Goal: Transaction & Acquisition: Purchase product/service

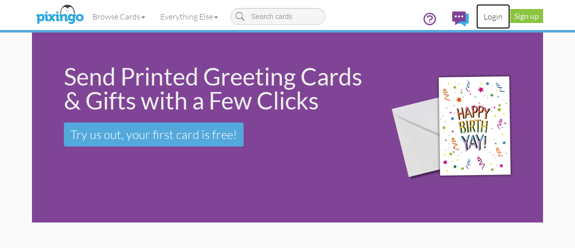
click at [488, 16] on link "Login" at bounding box center [493, 16] width 34 height 25
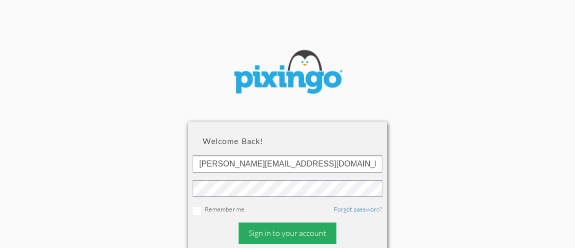
click at [280, 231] on div "Sign in to your account" at bounding box center [288, 232] width 98 height 21
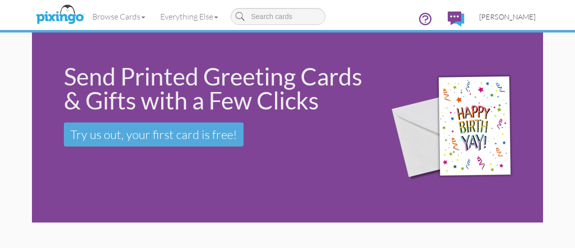
click at [492, 21] on link "[PERSON_NAME]" at bounding box center [507, 16] width 71 height 25
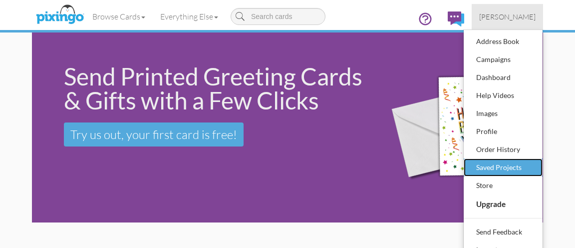
click at [498, 166] on div "Saved Projects" at bounding box center [503, 167] width 59 height 15
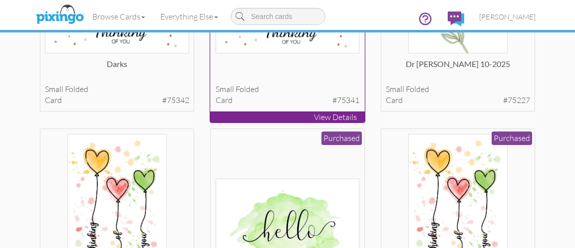
scroll to position [126, 0]
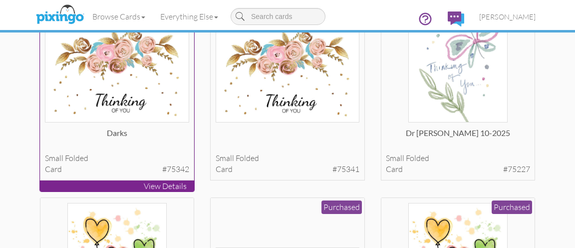
click at [144, 141] on div "Darks" at bounding box center [117, 137] width 144 height 20
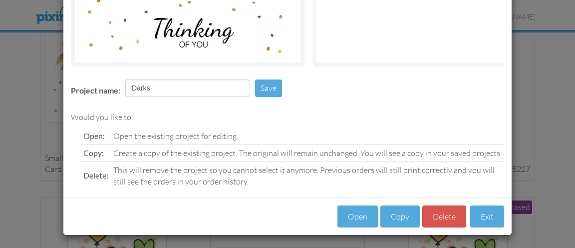
scroll to position [180, 0]
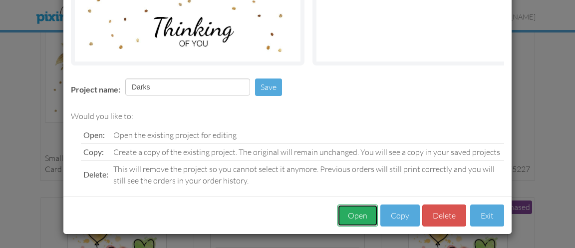
click at [349, 212] on button "Open" at bounding box center [358, 215] width 40 height 22
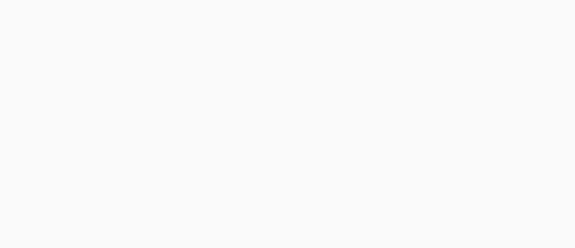
scroll to position [180, 0]
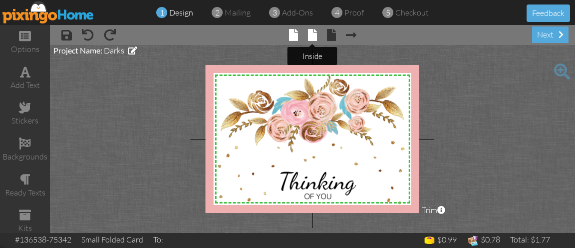
click at [312, 37] on span at bounding box center [312, 35] width 9 height 12
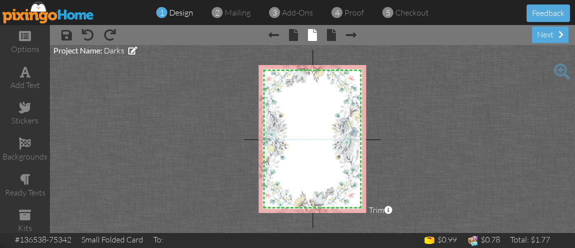
click at [561, 69] on span at bounding box center [562, 71] width 16 height 16
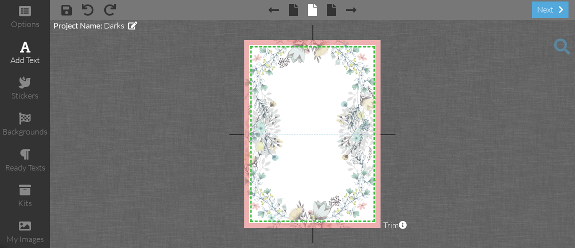
click at [17, 56] on div "add text" at bounding box center [25, 59] width 50 height 11
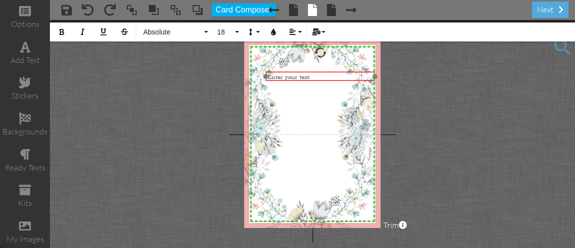
drag, startPoint x: 269, startPoint y: 142, endPoint x: 277, endPoint y: 70, distance: 72.4
click at [277, 70] on div at bounding box center [321, 76] width 114 height 15
drag, startPoint x: 373, startPoint y: 77, endPoint x: 353, endPoint y: 78, distance: 20.0
click at [353, 78] on div "Enter your text ×" at bounding box center [310, 76] width 89 height 10
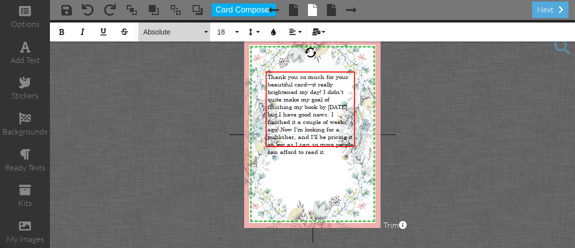
click at [177, 32] on span "Absolute" at bounding box center [172, 32] width 60 height 8
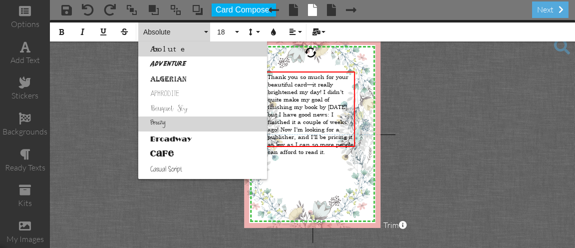
click at [157, 120] on link "Breezy" at bounding box center [202, 123] width 129 height 15
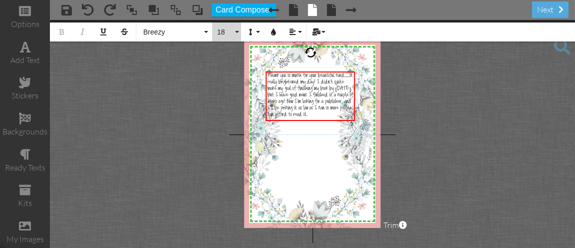
click at [221, 36] on button "18" at bounding box center [226, 31] width 29 height 19
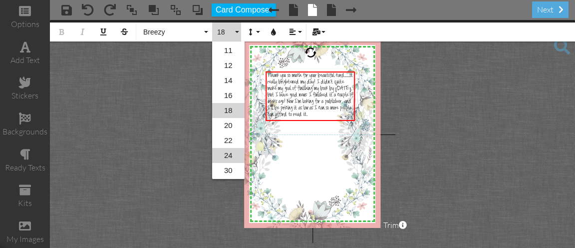
click at [221, 159] on link "24" at bounding box center [228, 155] width 32 height 15
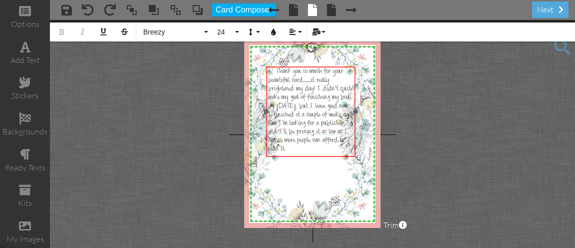
drag, startPoint x: 274, startPoint y: 71, endPoint x: 275, endPoint y: 66, distance: 5.0
click at [275, 66] on div "​ ​ Thank you so much for your beautiful card—it really brightened my day! I di…" at bounding box center [311, 110] width 89 height 89
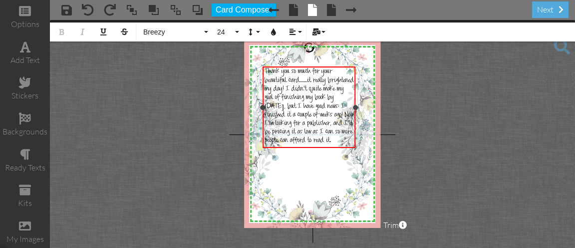
click at [263, 114] on div "Thank you so much for your beautiful card—it really brightened my day! I didn’t…" at bounding box center [309, 107] width 93 height 82
click at [267, 89] on span "Thank you so much for your beautiful card—it really brightened my day! I didn’t…" at bounding box center [309, 106] width 89 height 77
click at [290, 84] on span "Thank you so much for your beautiful card—it really brightened my day! I didn’t…" at bounding box center [309, 106] width 89 height 77
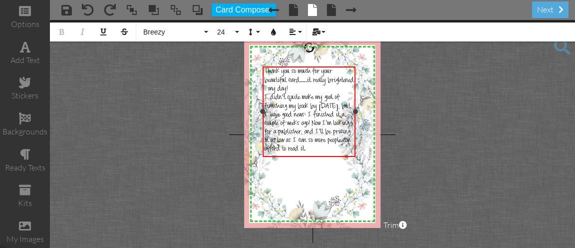
click at [267, 106] on span "I didn’t quite make my goal of finishing my book by [DATE], but I have good new…" at bounding box center [308, 124] width 86 height 60
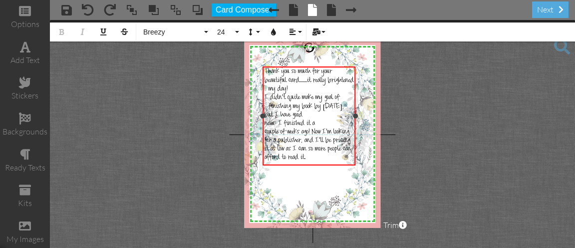
click at [263, 74] on div at bounding box center [310, 116] width 98 height 104
click at [267, 130] on span "couple of weeks ago! Now I’m looking for a publisher, and I’ll be pricing it as…" at bounding box center [308, 145] width 86 height 34
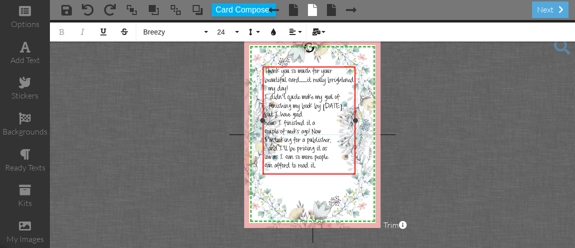
click at [316, 167] on span "can afford to read it." at bounding box center [290, 166] width 51 height 8
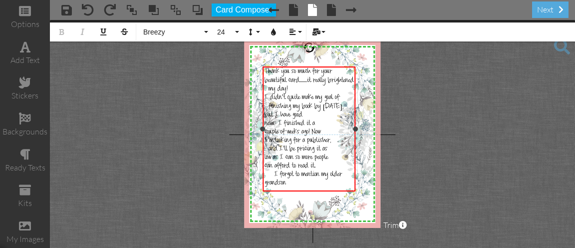
click at [293, 79] on span "Thank you so much for your beautiful card—it really brightened my day!" at bounding box center [309, 81] width 89 height 26
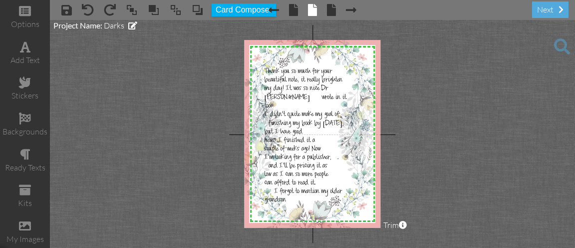
click at [166, 127] on project-studio-wrapper "X X X X X X X X X X X X X X X X X X X X X X X X X X X X X X X X X X X X X X X X…" at bounding box center [312, 134] width 525 height 228
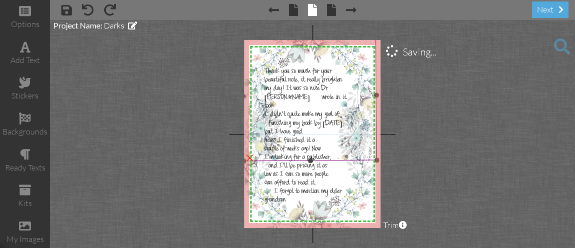
click at [250, 79] on img at bounding box center [310, 95] width 134 height 131
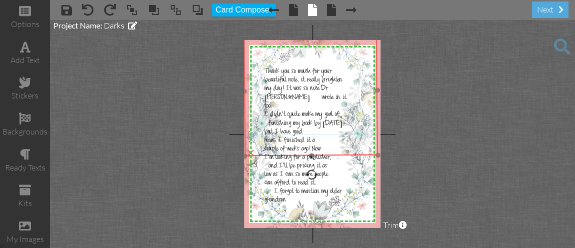
drag, startPoint x: 255, startPoint y: 59, endPoint x: 256, endPoint y: 54, distance: 5.1
click at [256, 54] on img at bounding box center [311, 90] width 134 height 131
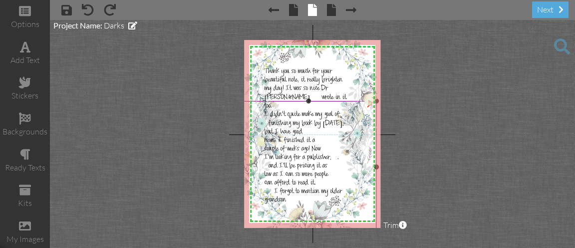
click at [265, 202] on img at bounding box center [308, 167] width 135 height 132
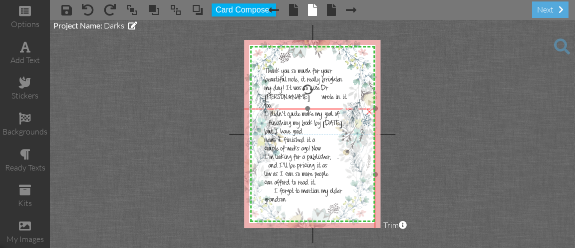
drag, startPoint x: 265, startPoint y: 202, endPoint x: 264, endPoint y: 210, distance: 7.6
click at [264, 210] on img at bounding box center [307, 174] width 135 height 132
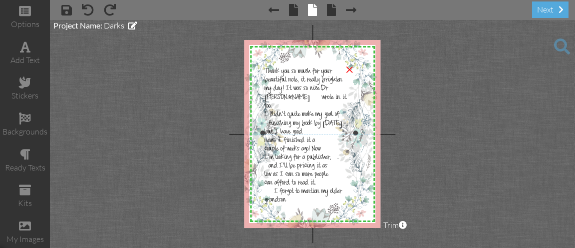
click at [269, 159] on span "I’m looking for a publisher, . and I’ll be pricing it as" at bounding box center [308, 162] width 86 height 17
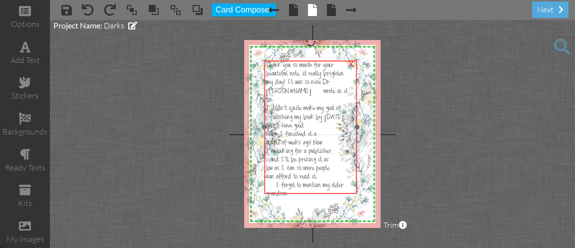
drag, startPoint x: 271, startPoint y: 157, endPoint x: 272, endPoint y: 151, distance: 6.2
click at [272, 151] on span "I’m looking for a publisher, . and I’ll be pricing it as" at bounding box center [309, 156] width 86 height 17
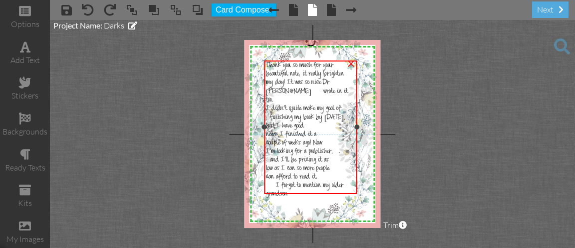
drag, startPoint x: 296, startPoint y: 123, endPoint x: 300, endPoint y: 118, distance: 6.5
click at [300, 119] on span "I didn’t quite make my goal of finishing my book by [DATE], but I have good" at bounding box center [309, 118] width 87 height 26
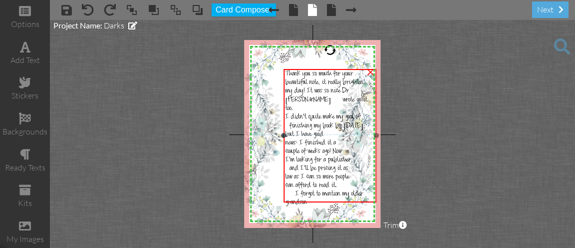
click at [300, 113] on span "I didn’t quite make my goal of finishing my book by [DATE], but I have good" at bounding box center [329, 126] width 87 height 26
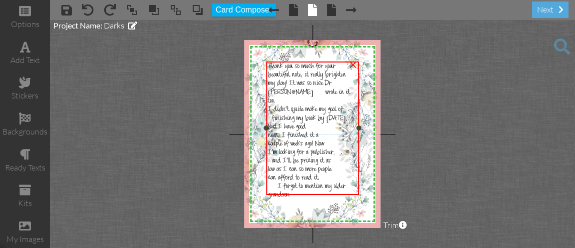
click at [273, 80] on span "my day! It was so nice Dr [PERSON_NAME] wrote in it too." at bounding box center [309, 93] width 82 height 26
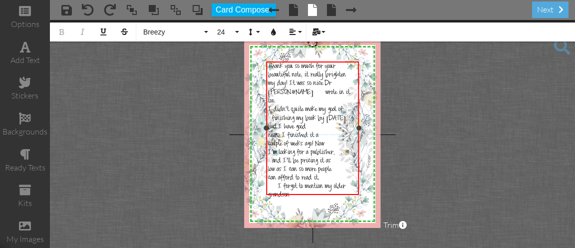
click at [273, 80] on span "Thank you so much for your beautiful note, it really brighten" at bounding box center [307, 71] width 78 height 17
click at [270, 91] on span "my day! It was so nice Dr [PERSON_NAME] wrote in it too." at bounding box center [309, 93] width 82 height 26
click at [329, 117] on span "I didn’t quite make my goal of finishing my book by [DATE], but I have good" at bounding box center [311, 119] width 87 height 26
click at [338, 132] on span "couple of weeks ago! Now" at bounding box center [309, 140] width 82 height 17
click at [272, 151] on span "looking for a publisher, . and I’ll be pricing it as" at bounding box center [307, 157] width 79 height 17
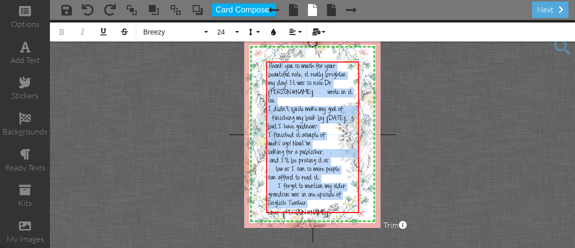
copy div "Thank you so much for your beautiful note, it really brighten my day! It was so…"
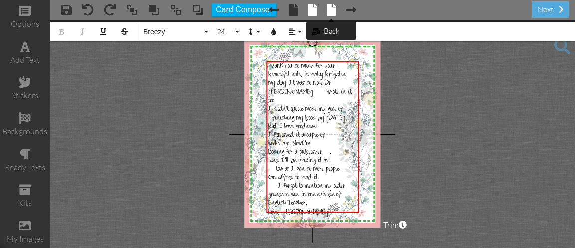
click at [332, 10] on span at bounding box center [331, 10] width 9 height 12
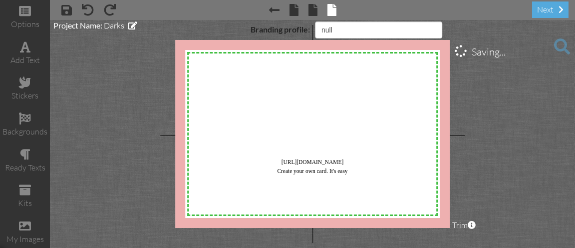
select select "object:1195"
click at [543, 11] on div "next" at bounding box center [550, 9] width 36 height 16
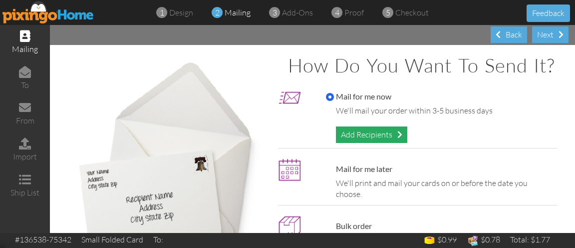
click at [383, 132] on div "Add Recipients" at bounding box center [371, 134] width 71 height 16
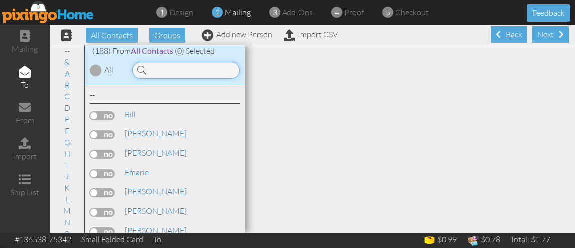
click at [210, 74] on input at bounding box center [185, 70] width 107 height 17
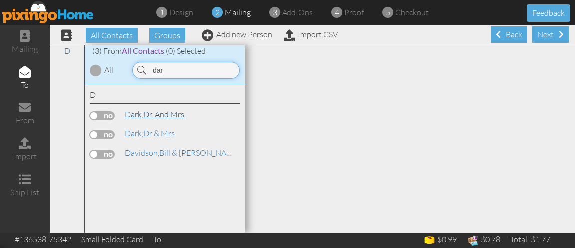
type input "dar"
click at [164, 114] on link "Dark, Dr. and Mrs" at bounding box center [154, 114] width 61 height 12
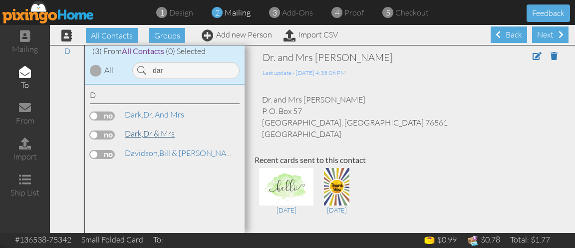
click at [156, 128] on link "Dark, Dr & Mrs" at bounding box center [150, 133] width 52 height 12
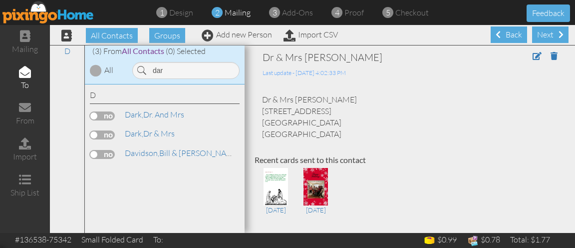
click at [107, 133] on label at bounding box center [102, 134] width 25 height 9
click at [0, 0] on input "checkbox" at bounding box center [0, 0] width 0 height 0
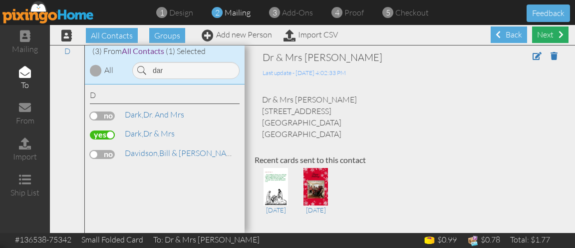
click at [542, 35] on div "Next" at bounding box center [550, 34] width 36 height 16
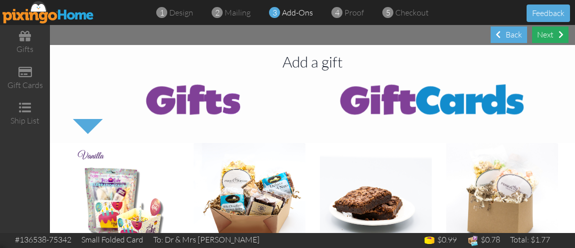
click at [542, 27] on div "Next" at bounding box center [550, 34] width 36 height 16
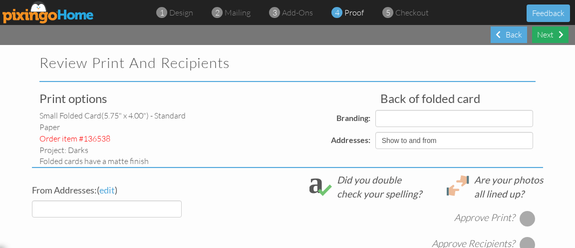
select select "object:2106"
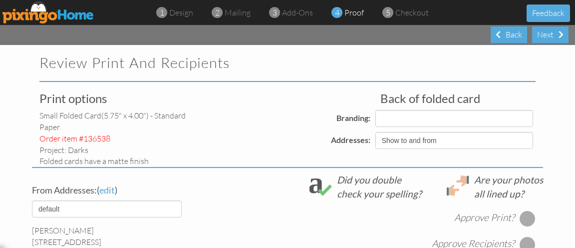
select select "object:2117"
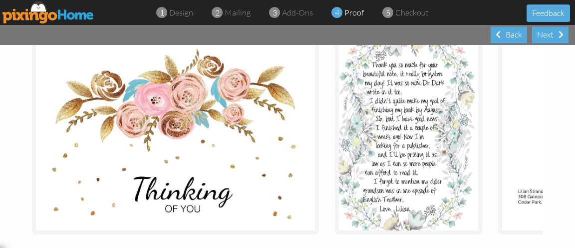
scroll to position [134, 0]
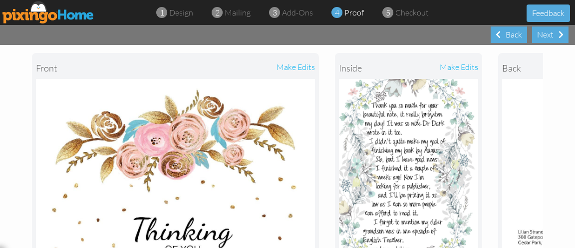
click at [457, 64] on div "make edits" at bounding box center [444, 68] width 70 height 22
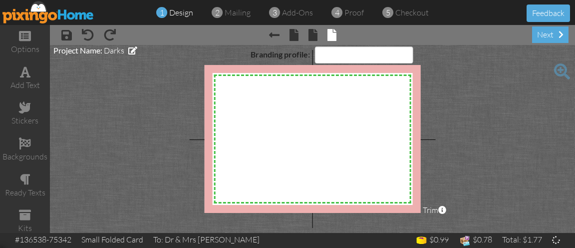
select select "object:2174"
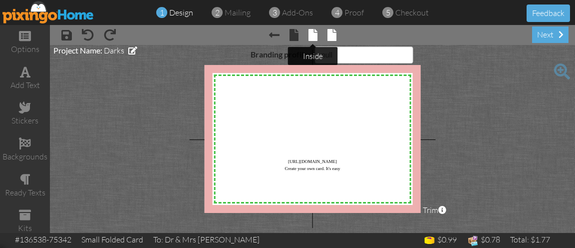
click at [311, 38] on span at bounding box center [313, 35] width 9 height 12
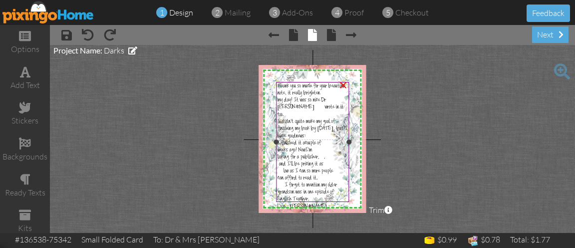
click at [283, 187] on span "I forgot to mention my older grandson was in one episode of English Teacher." at bounding box center [307, 192] width 59 height 21
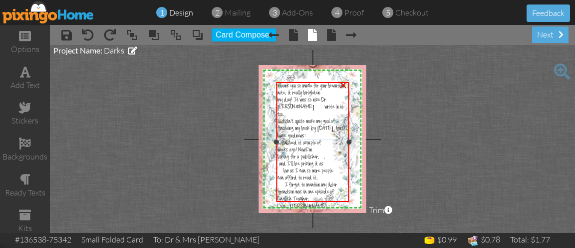
click at [283, 187] on span "I forgot to mention my older grandson was in one episode of English Teacher." at bounding box center [307, 192] width 59 height 21
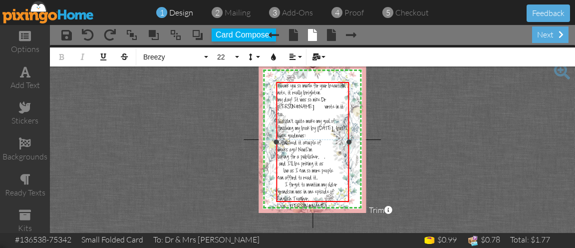
click at [284, 186] on span "I forgot to mention my older grandson was in one episode of English Teacher." at bounding box center [307, 192] width 59 height 21
click at [284, 189] on span "I forgot to mention my older grandson was in one episode of English Teacher." at bounding box center [307, 192] width 59 height 21
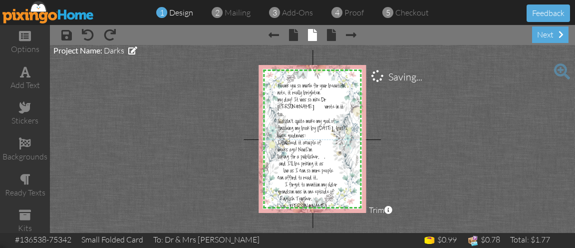
click at [385, 67] on project-studio-wrapper "X X X X X X X X X X X X X X X X X X X X X X X X X X X X X X X X X X X X X X X X…" at bounding box center [312, 139] width 525 height 188
click at [549, 35] on div "next" at bounding box center [550, 34] width 36 height 16
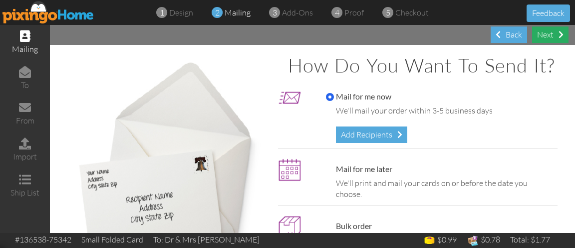
click at [550, 35] on div "Next" at bounding box center [550, 34] width 36 height 16
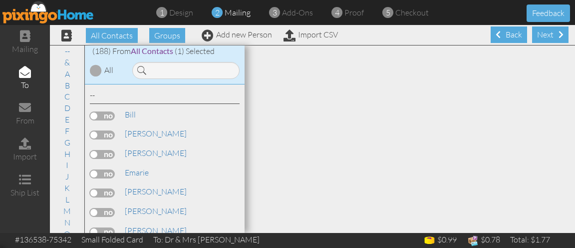
click at [550, 35] on div "Next" at bounding box center [550, 34] width 36 height 16
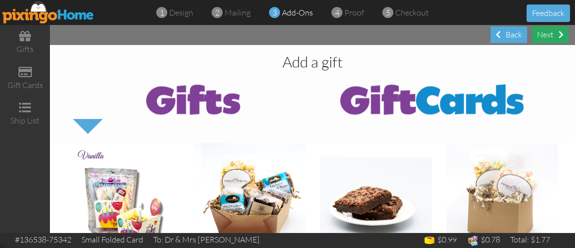
click at [552, 36] on div "Next" at bounding box center [550, 34] width 36 height 16
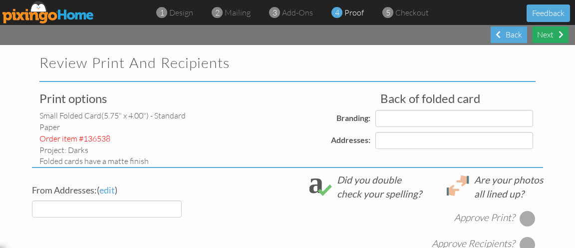
select select "object:2815"
select select "object:2818"
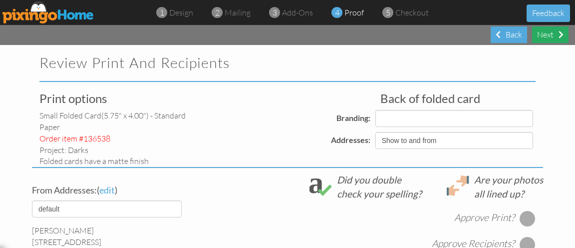
select select "object:2821"
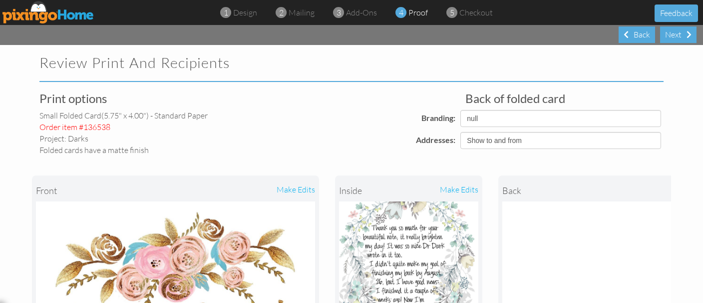
click at [365, 224] on img at bounding box center [408, 297] width 139 height 192
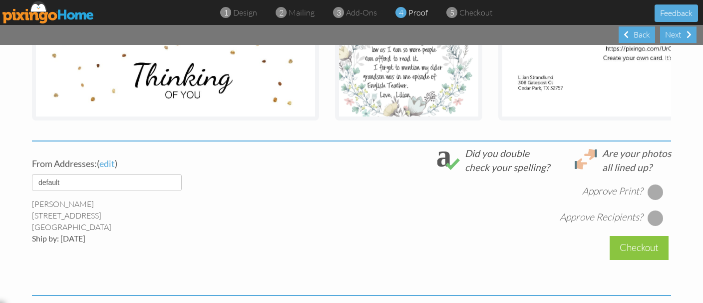
scroll to position [366, 0]
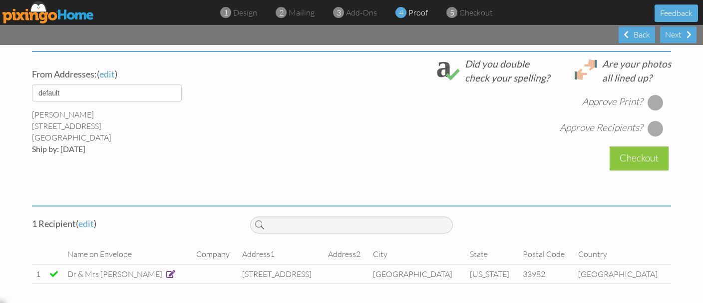
click at [575, 101] on div at bounding box center [656, 102] width 16 height 16
click at [575, 125] on div at bounding box center [656, 128] width 16 height 16
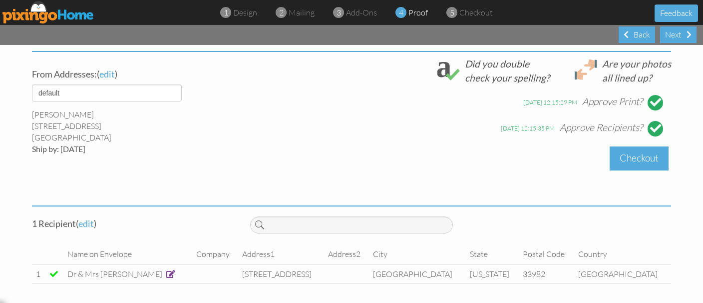
click at [575, 160] on div "Checkout" at bounding box center [639, 157] width 59 height 23
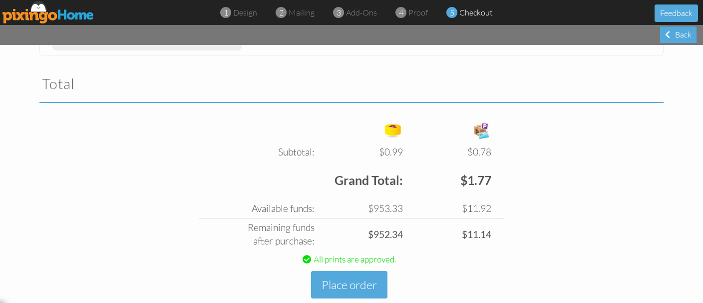
scroll to position [330, 0]
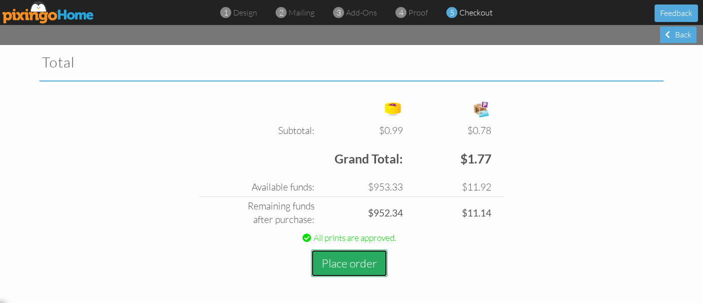
click at [353, 247] on button "Place order" at bounding box center [349, 262] width 76 height 27
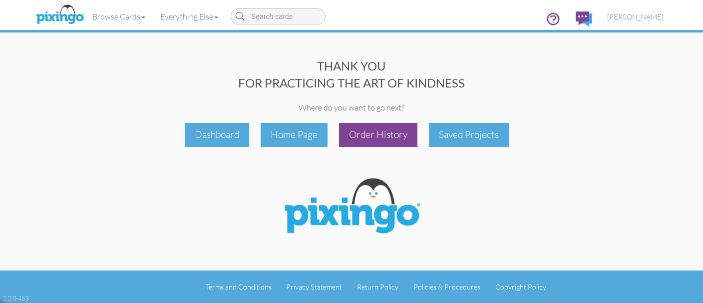
click at [391, 136] on div "Order History" at bounding box center [378, 134] width 78 height 23
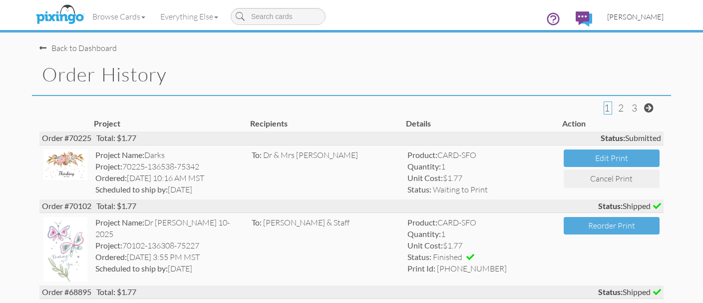
click at [575, 16] on span "[PERSON_NAME]" at bounding box center [635, 16] width 56 height 8
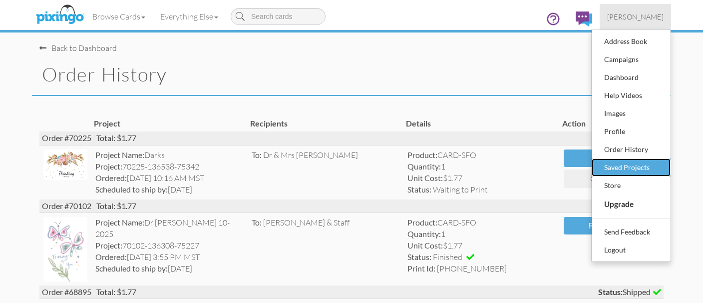
click at [575, 170] on div "Saved Projects" at bounding box center [631, 167] width 59 height 15
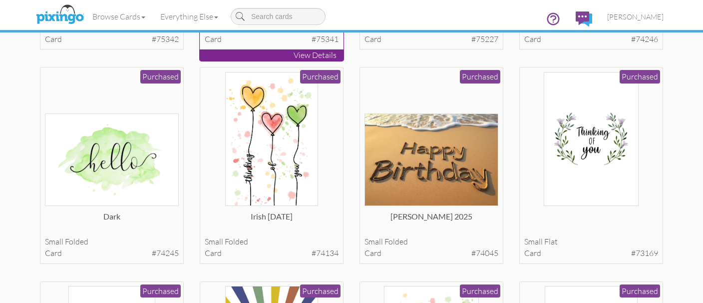
scroll to position [123, 0]
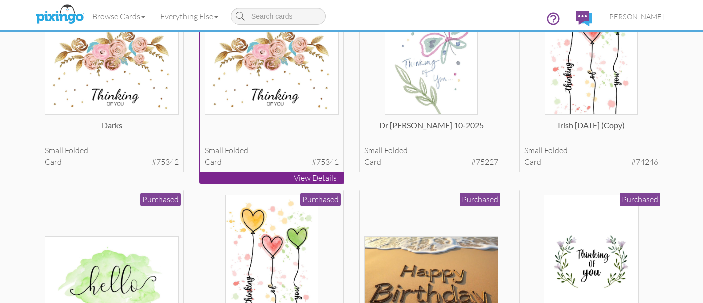
click at [270, 175] on p "View Details" at bounding box center [272, 177] width 144 height 11
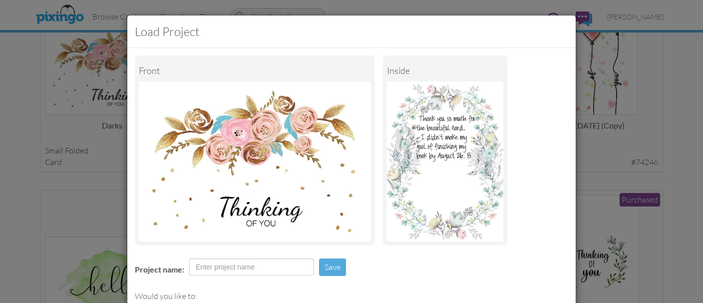
scroll to position [125, 0]
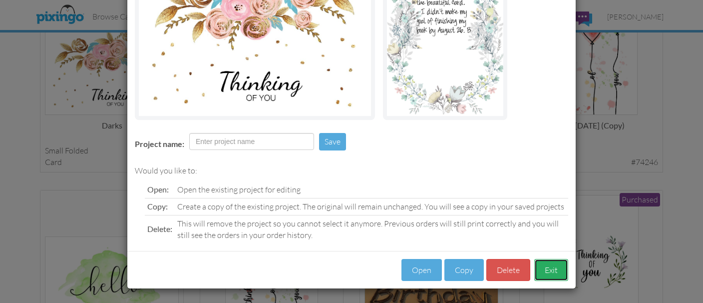
click at [543, 247] on button "Exit" at bounding box center [551, 270] width 34 height 22
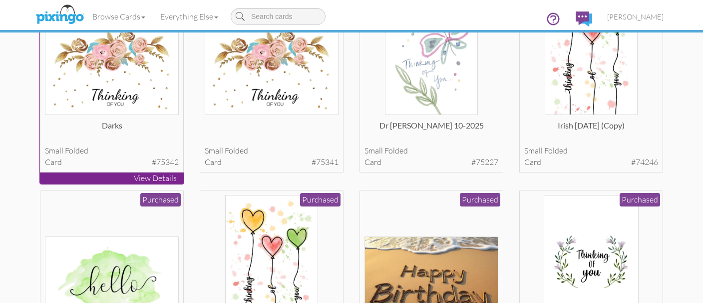
click at [123, 172] on p "View Details" at bounding box center [112, 177] width 144 height 11
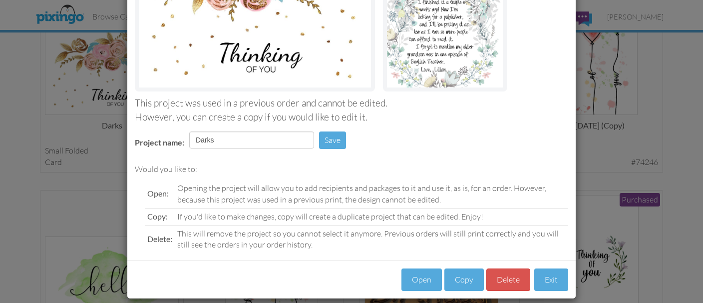
scroll to position [164, 0]
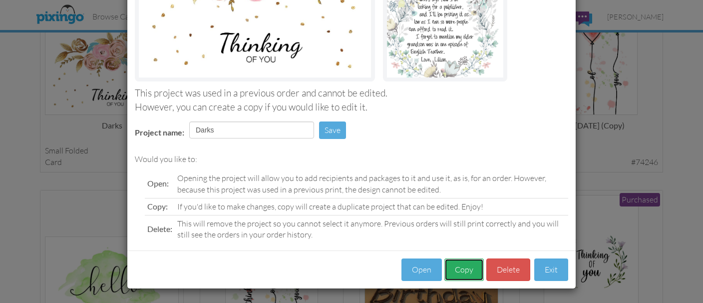
click at [451, 247] on button "Copy" at bounding box center [463, 269] width 39 height 22
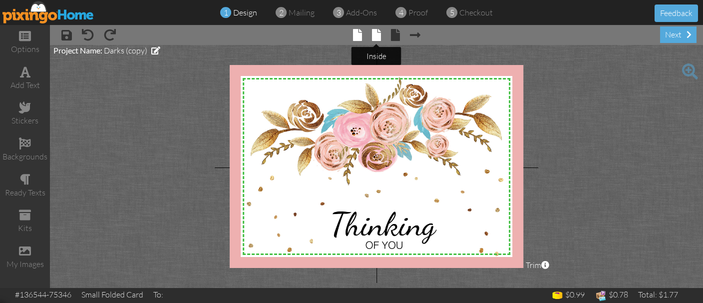
click at [375, 38] on span at bounding box center [376, 35] width 9 height 12
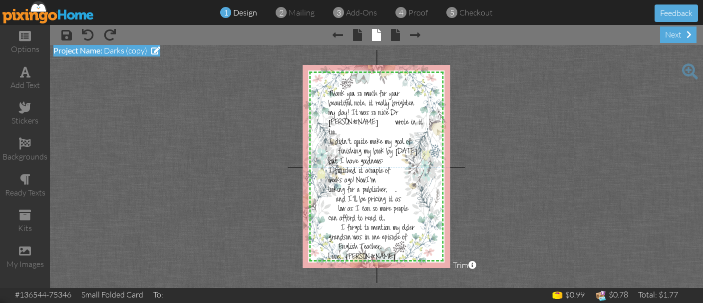
click at [153, 53] on span at bounding box center [155, 50] width 9 height 8
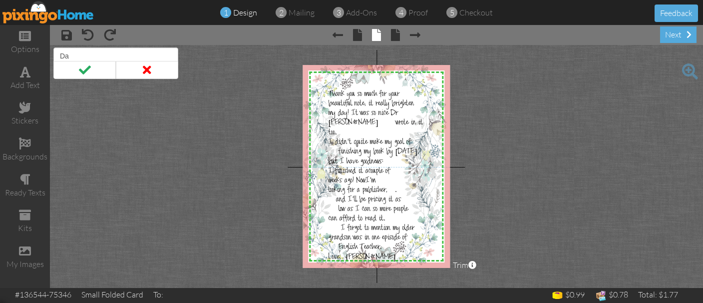
type input "D"
type input "I"
type input "iris"
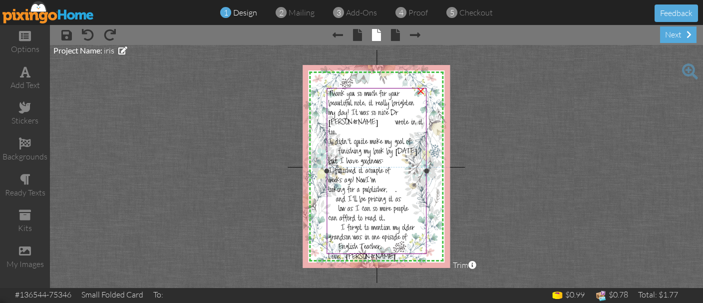
click at [359, 101] on span "Thank you so much for your beautiful note, it really brighten" at bounding box center [371, 99] width 85 height 19
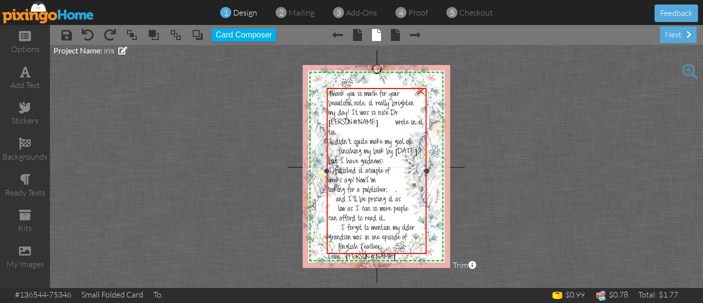
click at [359, 101] on span "Thank you so much for your beautiful note, it really brighten" at bounding box center [371, 99] width 85 height 19
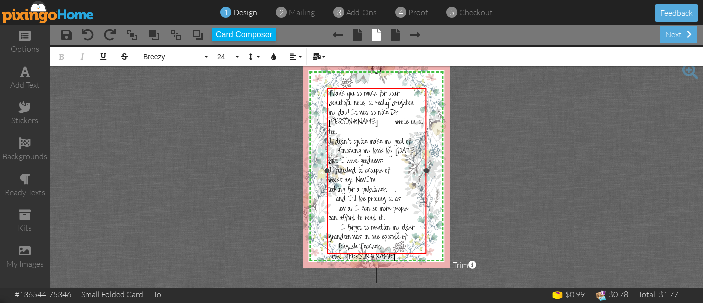
click at [359, 101] on span "Thank you so much for your beautiful note, it really brighten" at bounding box center [371, 99] width 85 height 19
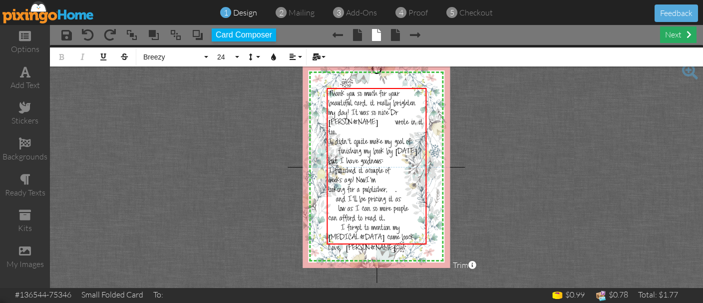
click at [575, 42] on div "next" at bounding box center [678, 34] width 36 height 16
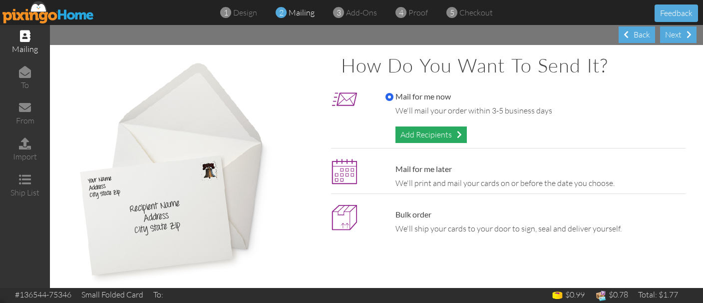
click at [426, 135] on div "Add Recipients" at bounding box center [431, 134] width 71 height 16
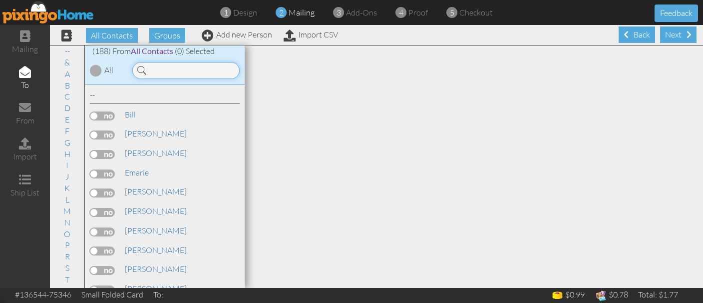
click at [152, 68] on input at bounding box center [185, 70] width 107 height 17
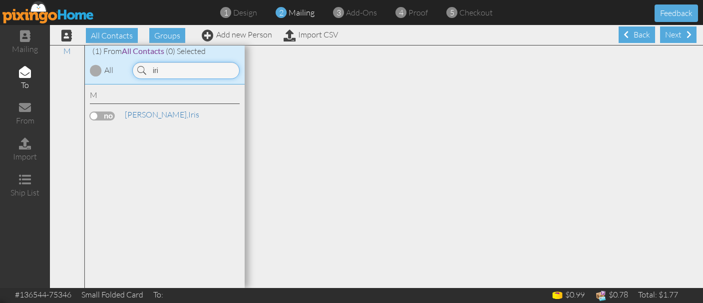
type input "iri"
click at [102, 115] on label at bounding box center [102, 115] width 25 height 9
click at [0, 0] on input "checkbox" at bounding box center [0, 0] width 0 height 0
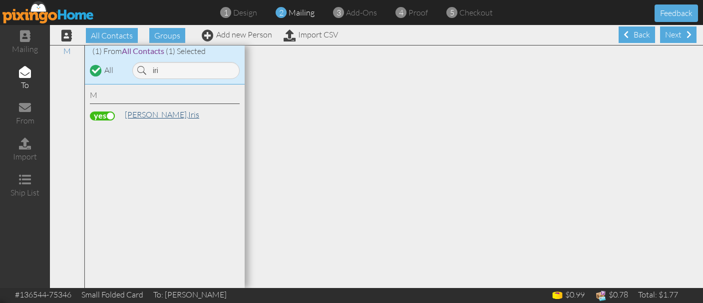
click at [128, 118] on span "[PERSON_NAME]," at bounding box center [156, 114] width 63 height 10
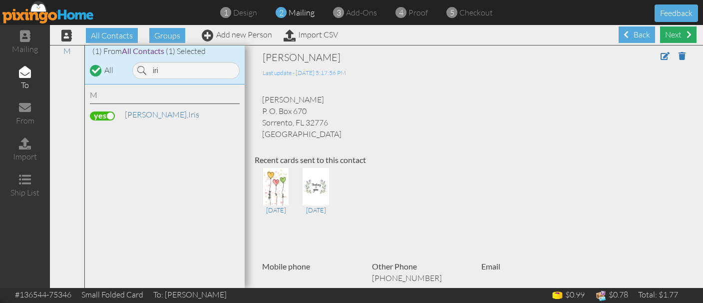
click at [575, 38] on div "Next" at bounding box center [678, 34] width 36 height 16
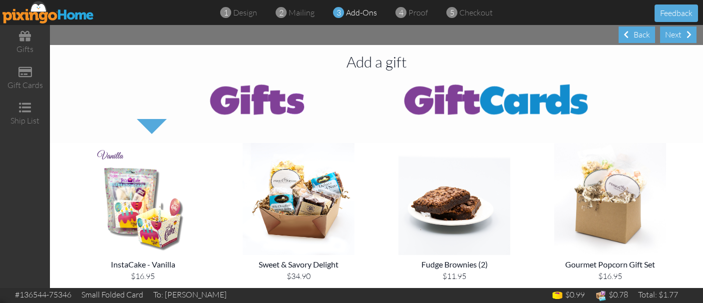
click at [575, 38] on div "Next" at bounding box center [678, 34] width 36 height 16
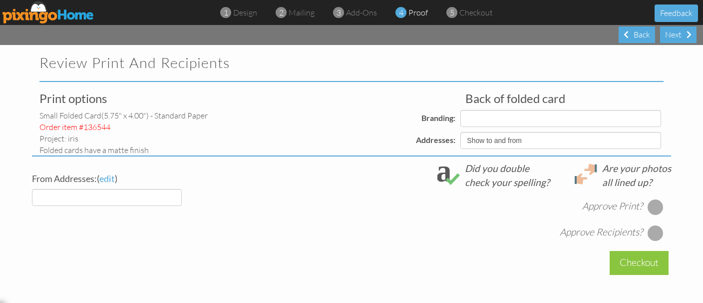
select select "object:4807"
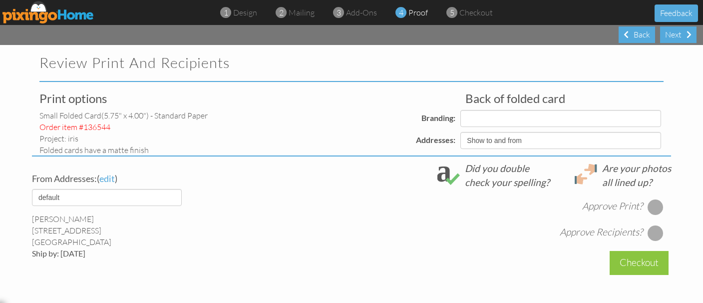
select select "object:4818"
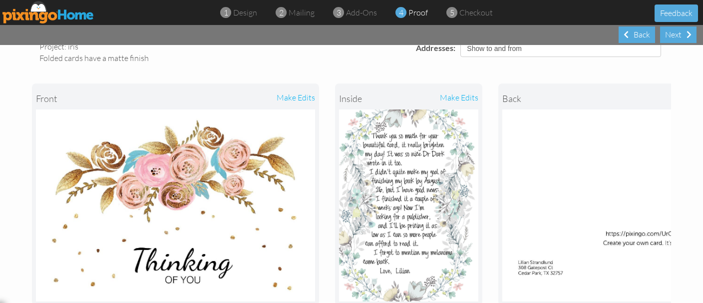
scroll to position [138, 0]
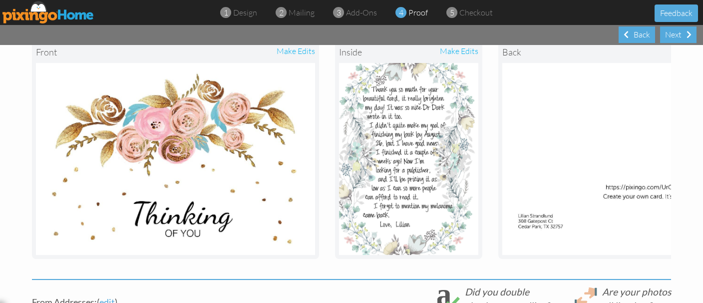
click at [447, 50] on div "make edits" at bounding box center [444, 52] width 70 height 22
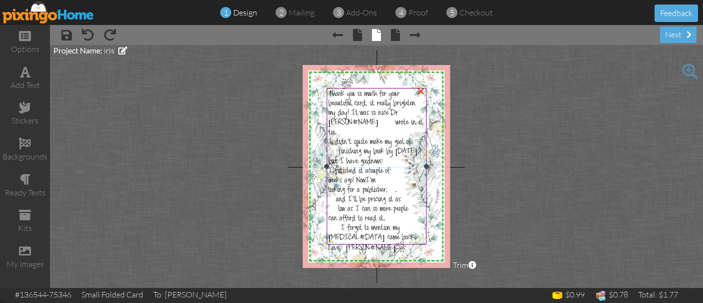
click at [358, 103] on span "Thank you so much for your beautiful card, it really brighten" at bounding box center [372, 99] width 87 height 19
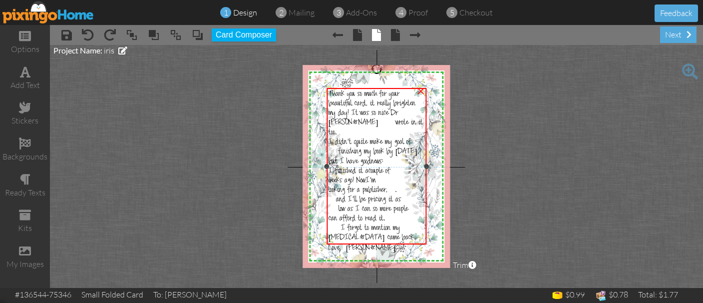
click at [358, 103] on span "Thank you so much for your beautiful card, it really brighten" at bounding box center [372, 99] width 87 height 19
drag, startPoint x: 370, startPoint y: 122, endPoint x: 354, endPoint y: 115, distance: 17.0
click at [354, 115] on div "my day! It was so nice Dr [PERSON_NAME] wrote in it too." at bounding box center [377, 123] width 97 height 29
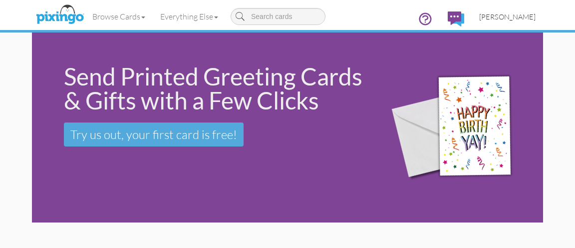
click at [486, 19] on span "[PERSON_NAME]" at bounding box center [507, 16] width 56 height 8
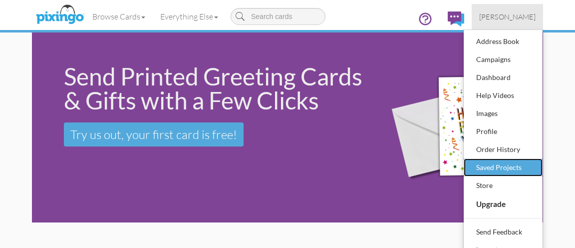
click at [477, 160] on div "Saved Projects" at bounding box center [503, 167] width 59 height 15
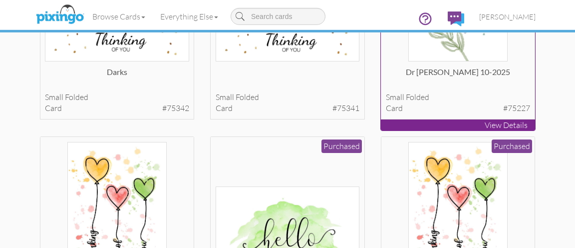
scroll to position [126, 0]
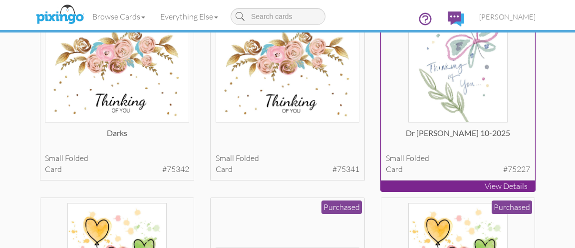
click at [433, 187] on p "View Details" at bounding box center [458, 185] width 154 height 11
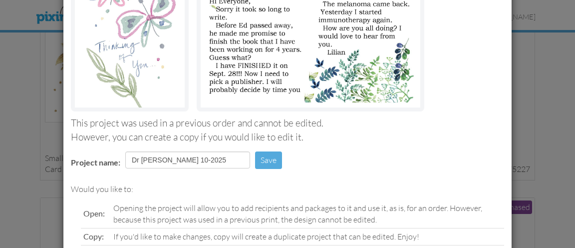
scroll to position [218, 0]
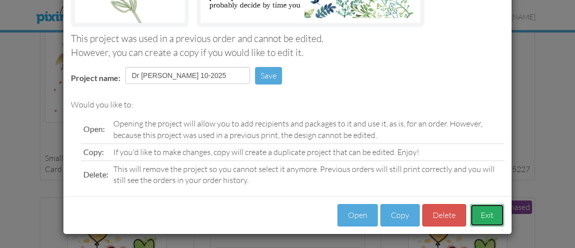
click at [484, 218] on button "Exit" at bounding box center [487, 215] width 34 height 22
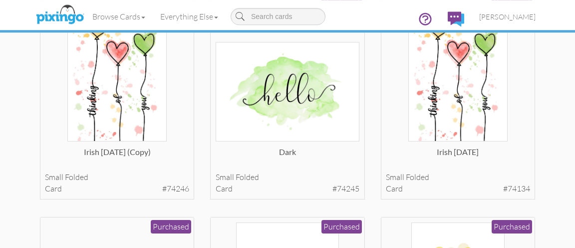
scroll to position [378, 0]
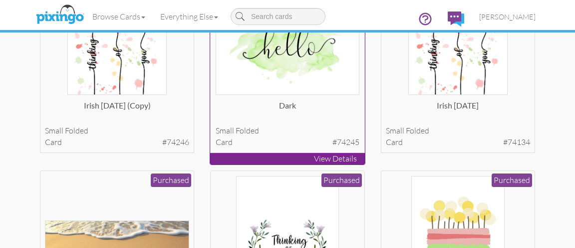
click at [281, 157] on p "View Details" at bounding box center [287, 158] width 154 height 11
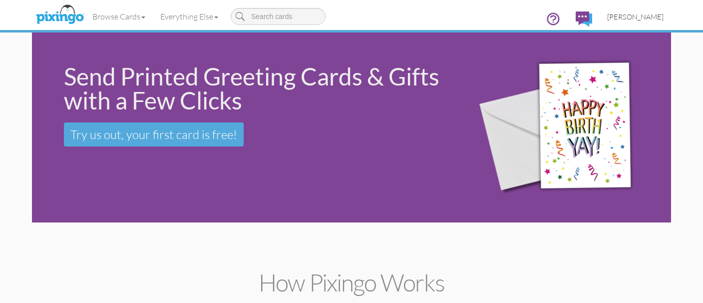
click at [617, 19] on span "[PERSON_NAME]" at bounding box center [635, 16] width 56 height 8
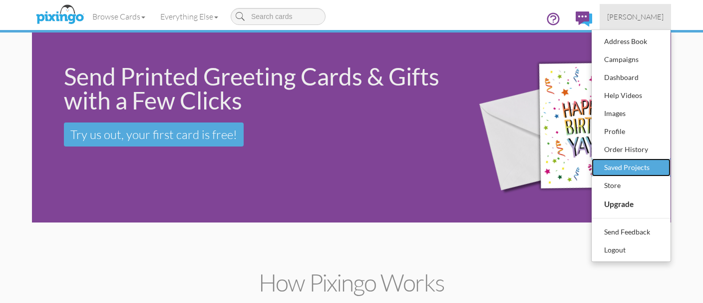
click at [641, 159] on link "Saved Projects" at bounding box center [631, 167] width 79 height 18
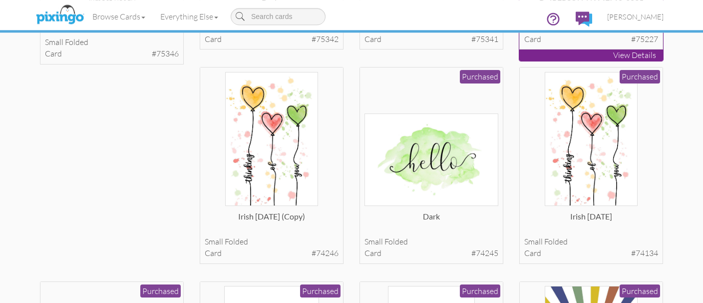
scroll to position [246, 0]
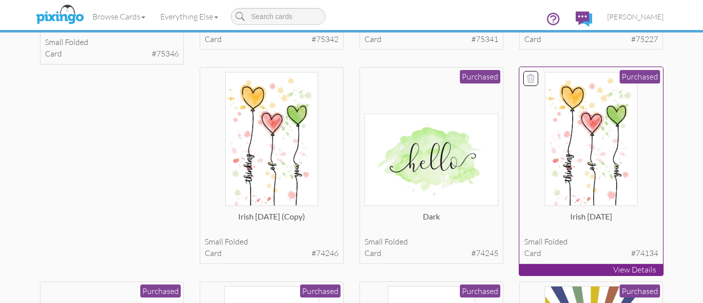
click at [551, 273] on p "View Details" at bounding box center [591, 269] width 144 height 11
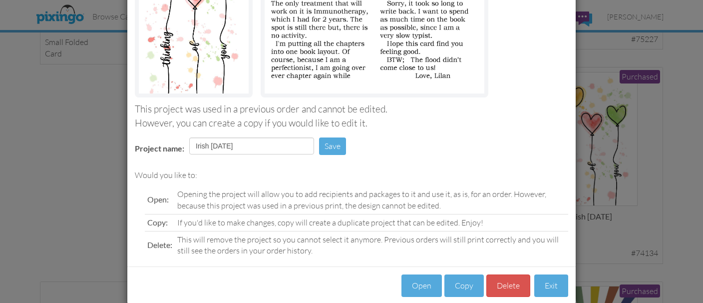
scroll to position [164, 0]
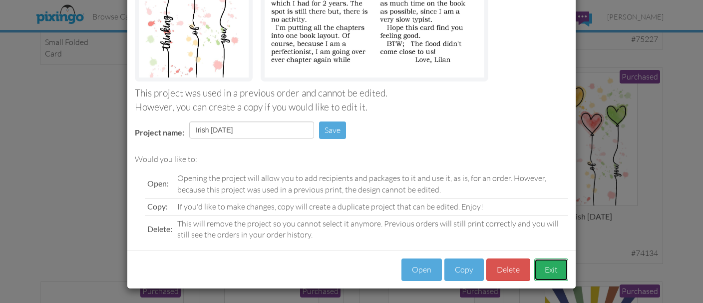
click at [541, 274] on button "Exit" at bounding box center [551, 269] width 34 height 22
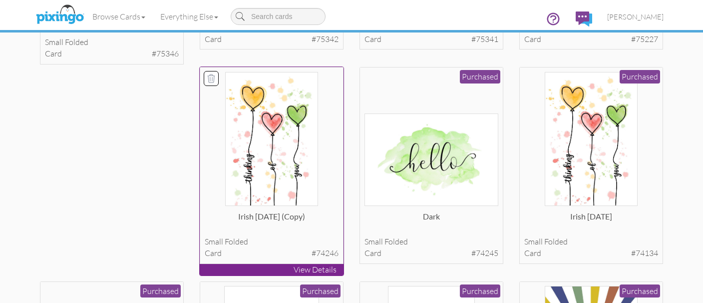
click at [209, 264] on p "View Details" at bounding box center [272, 269] width 144 height 11
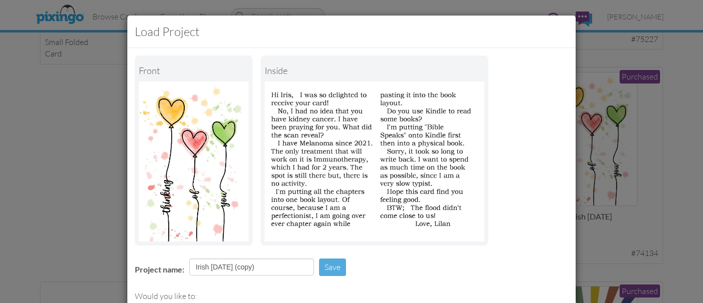
scroll to position [125, 0]
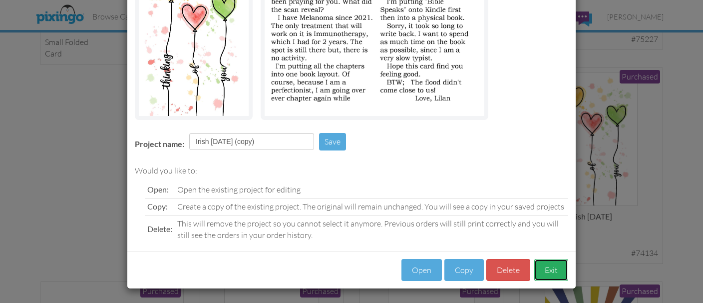
click at [547, 272] on button "Exit" at bounding box center [551, 270] width 34 height 22
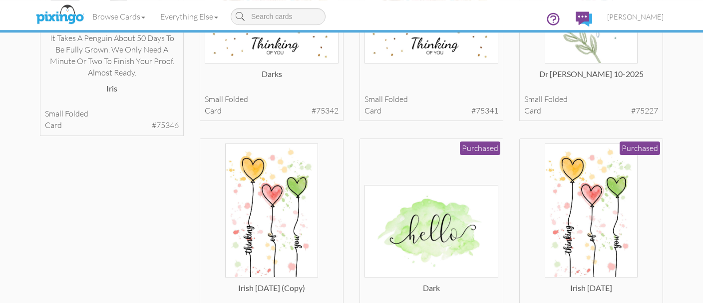
scroll to position [123, 0]
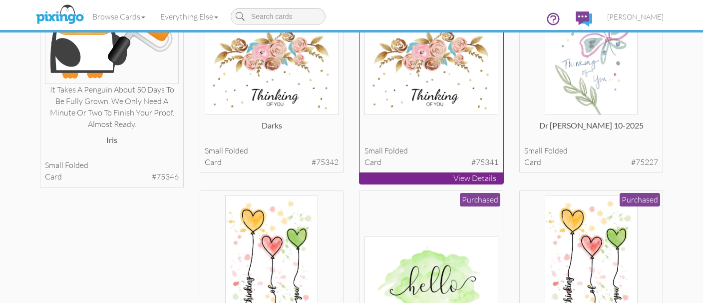
click at [426, 101] on img at bounding box center [432, 68] width 134 height 92
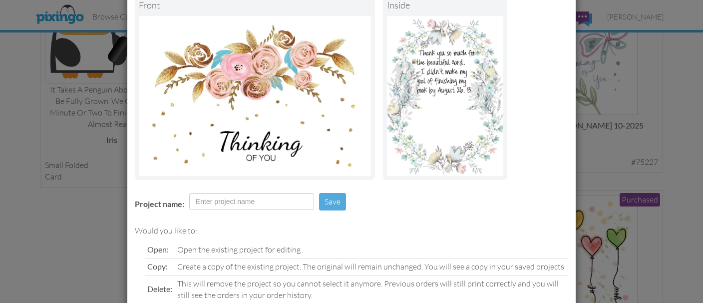
scroll to position [125, 0]
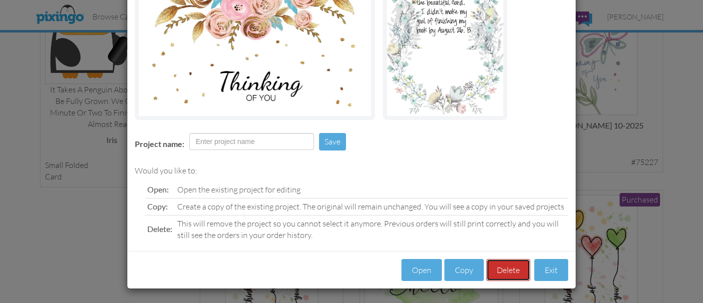
click at [508, 273] on button "Delete" at bounding box center [508, 270] width 44 height 22
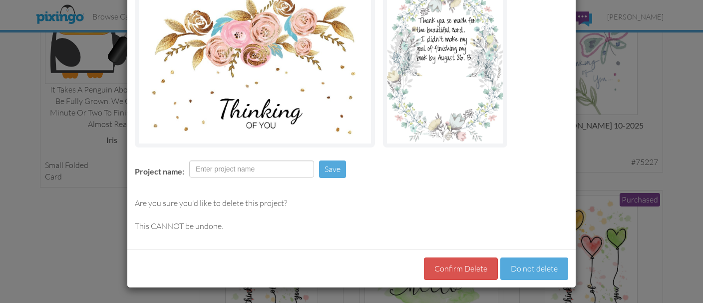
scroll to position [97, 0]
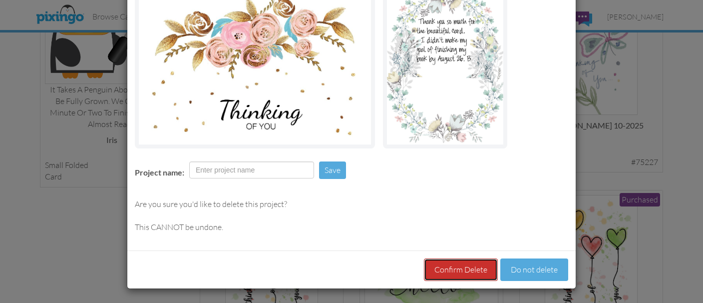
click at [456, 265] on button "Confirm Delete" at bounding box center [461, 269] width 74 height 22
